Goal: Task Accomplishment & Management: Use online tool/utility

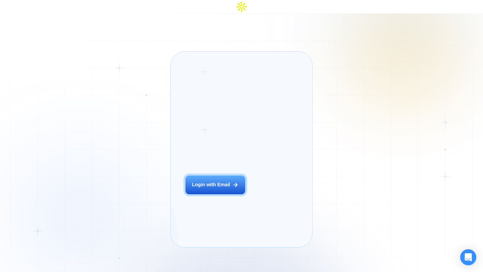
click at [221, 51] on div "Login ‍ Welcome to GigRadar. AI Business Manager for Agencies Login with Email …" at bounding box center [241, 149] width 142 height 196
click at [229, 168] on div "Login ‍ Welcome to GigRadar. AI Business Manager for Agencies Login with Email" at bounding box center [223, 149] width 90 height 181
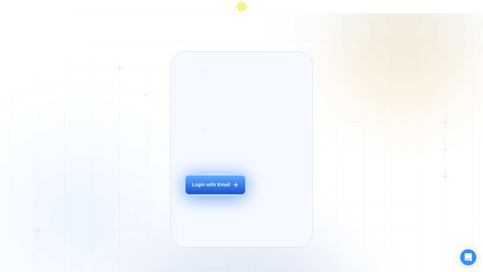
click at [226, 177] on button "Login with Email" at bounding box center [215, 185] width 60 height 19
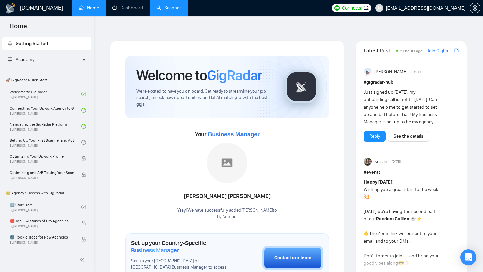
click at [166, 5] on link "Scanner" at bounding box center [168, 8] width 25 height 6
